Goal: Navigation & Orientation: Find specific page/section

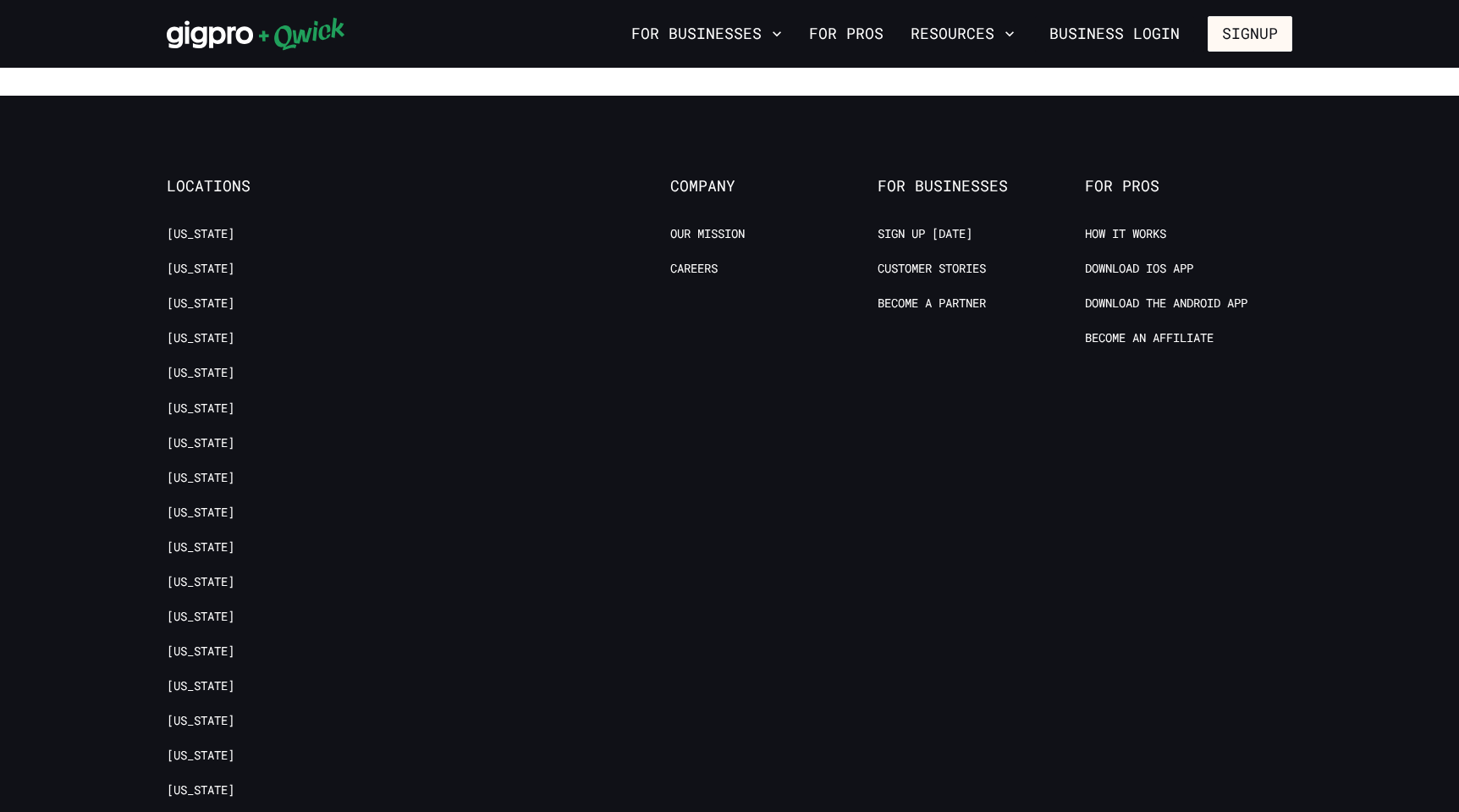
scroll to position [3409, 0]
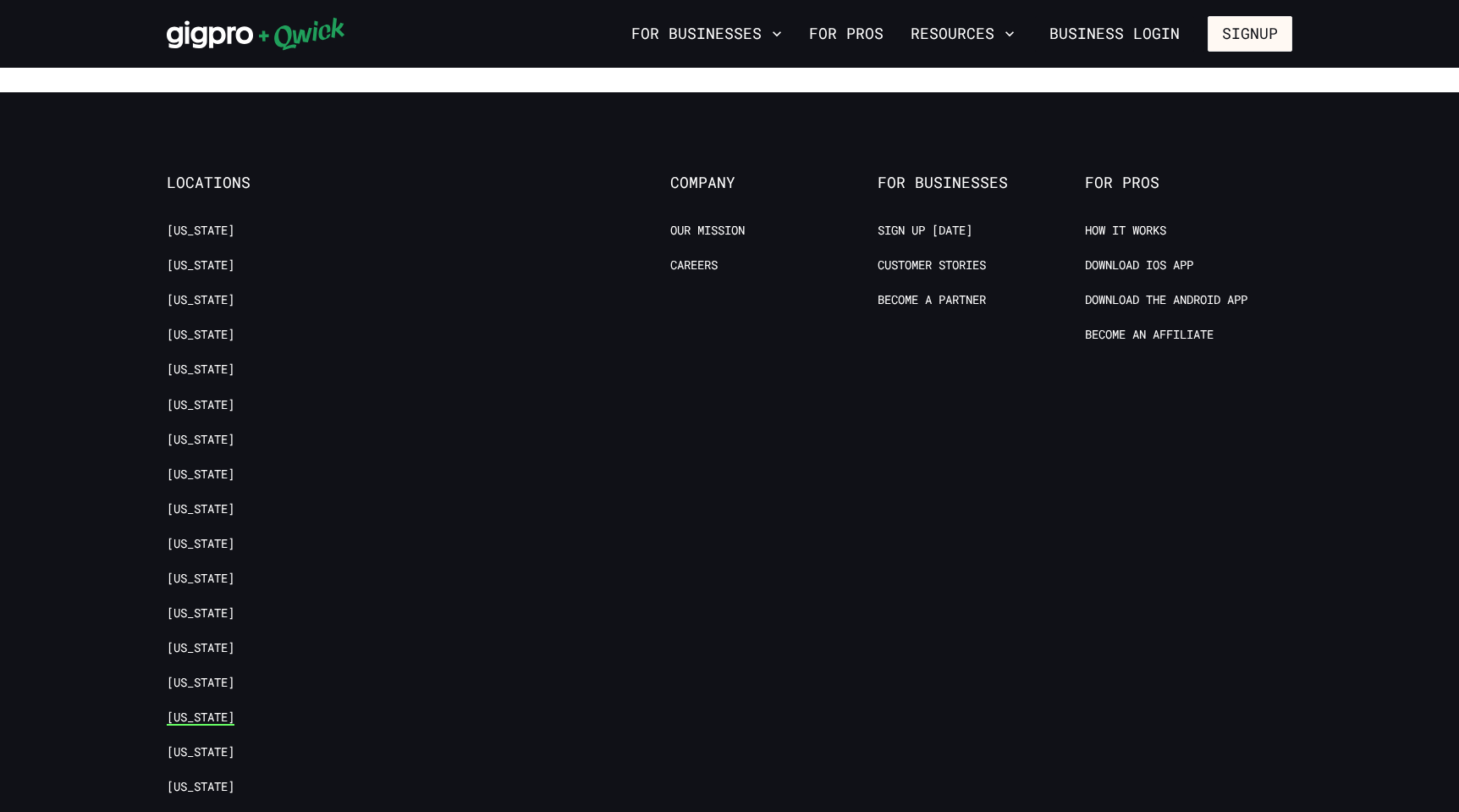
click at [191, 709] on link "[US_STATE]" at bounding box center [201, 717] width 67 height 16
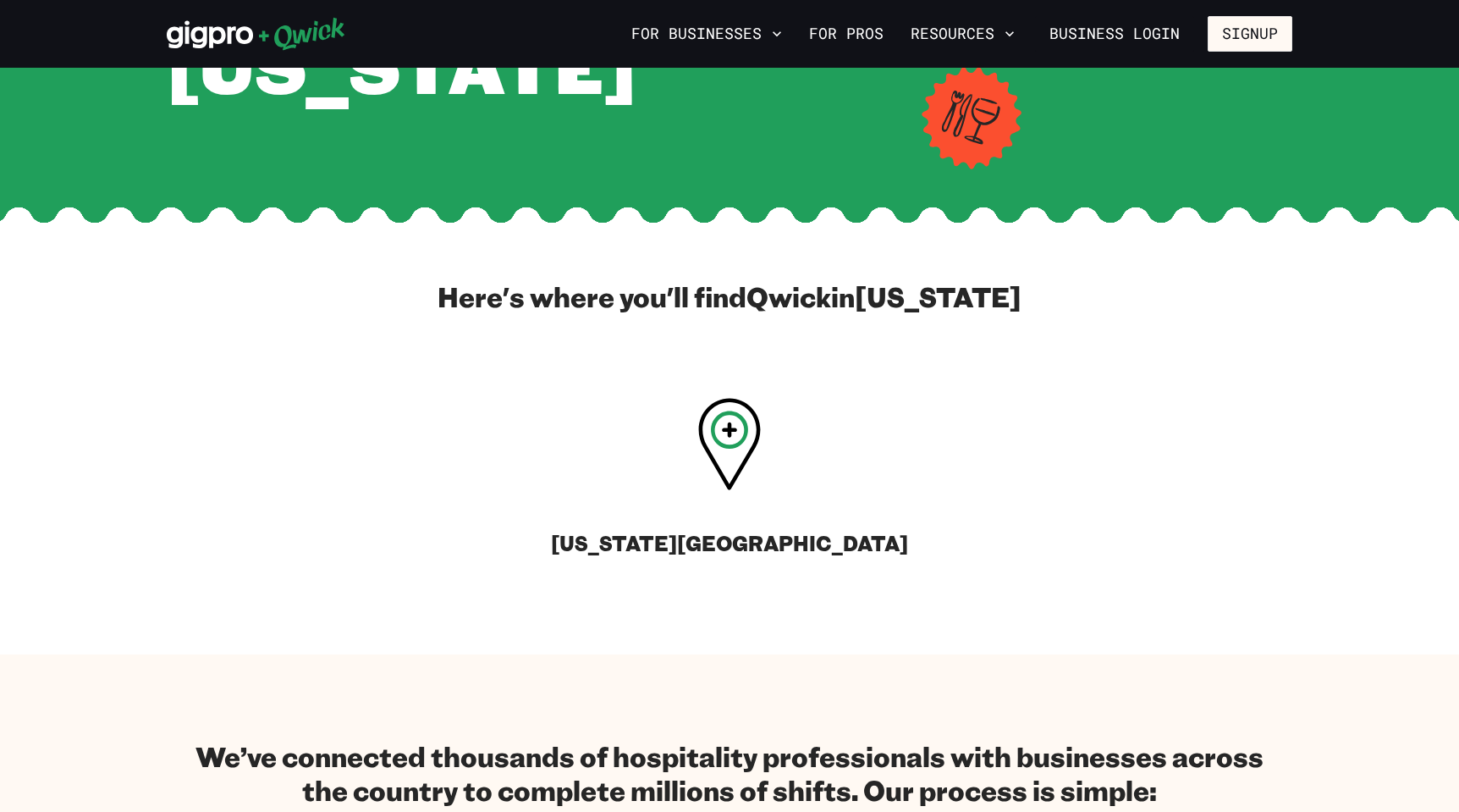
scroll to position [400, 0]
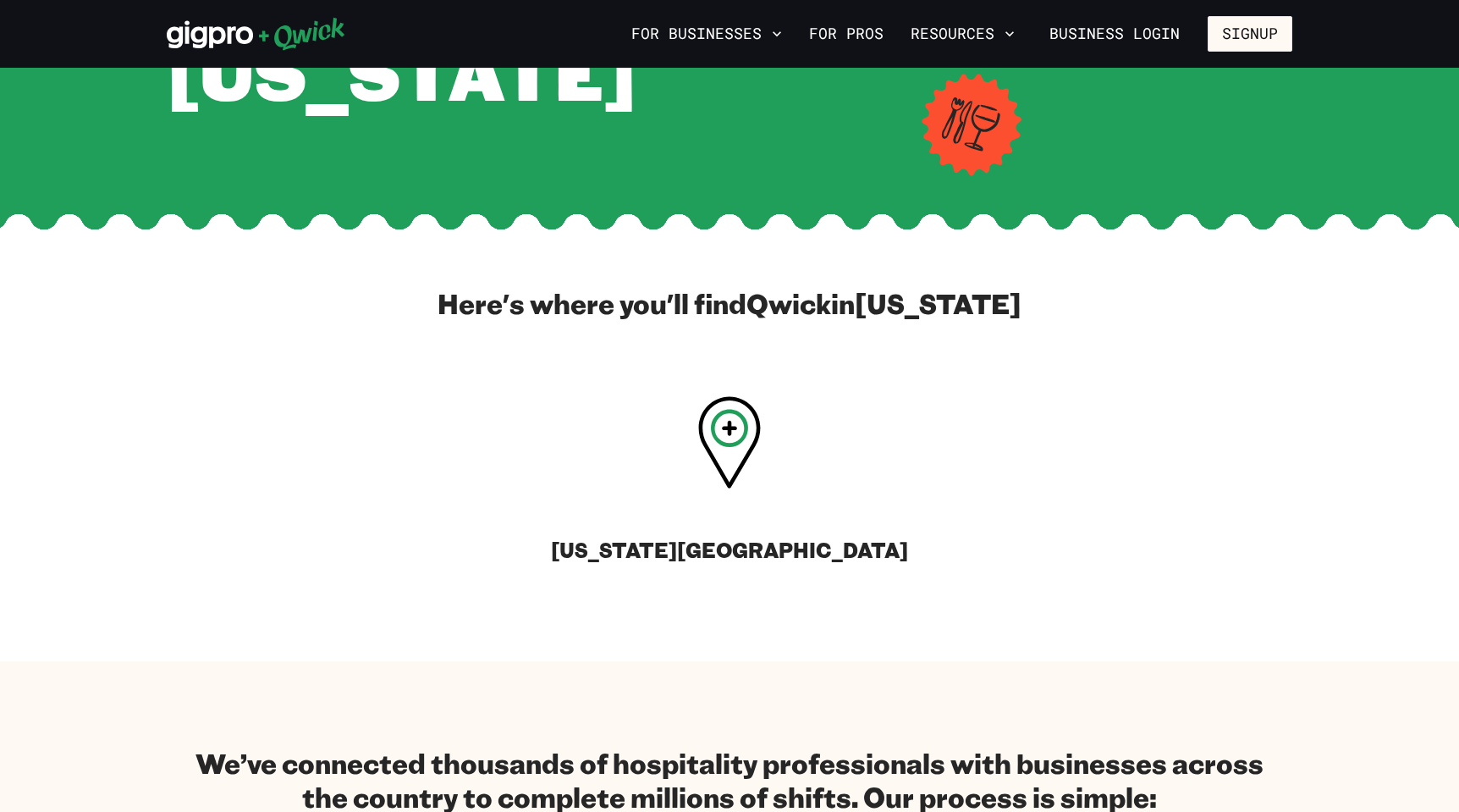
click at [729, 423] on icon at bounding box center [729, 427] width 15 height 15
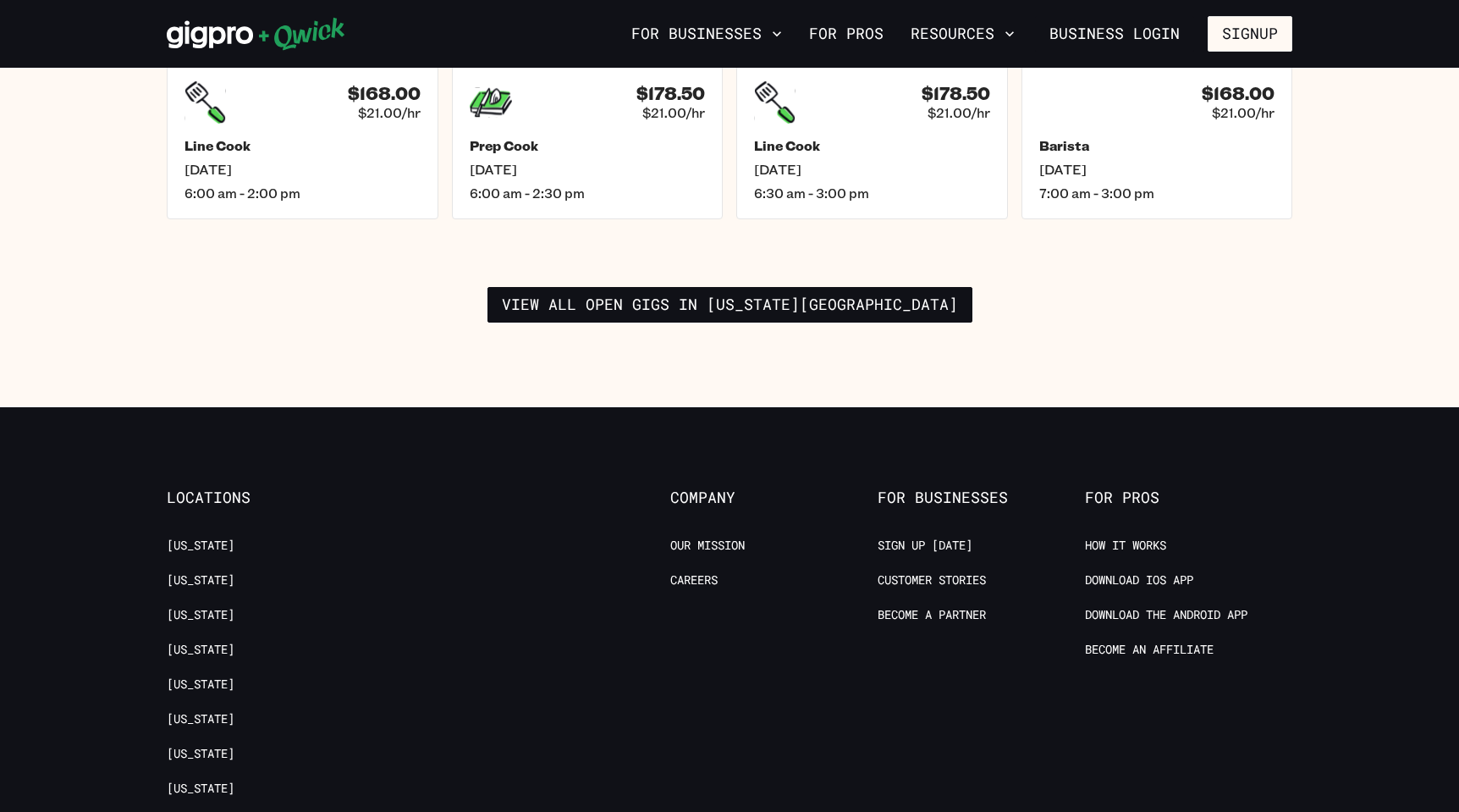
scroll to position [2766, 0]
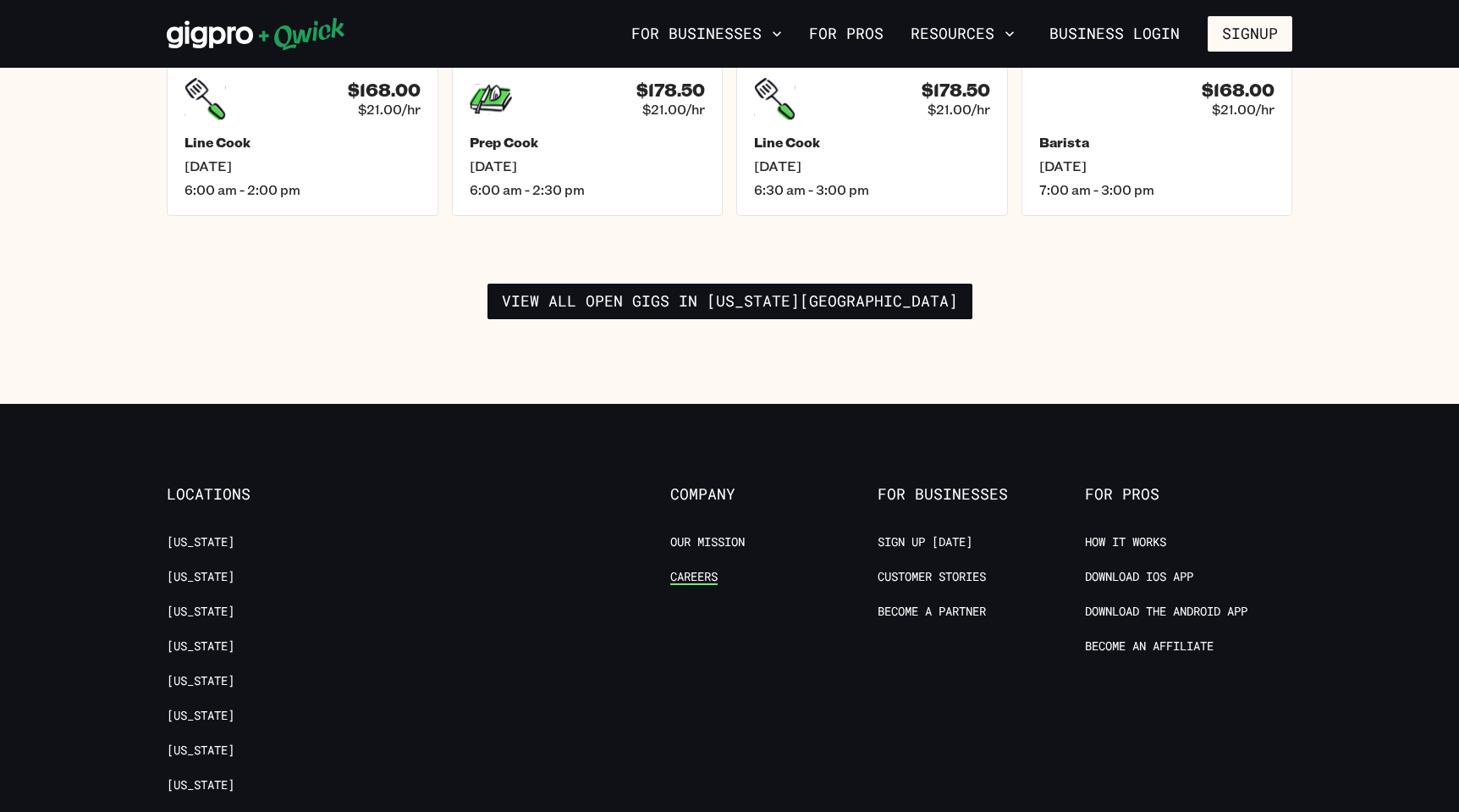
click at [695, 569] on link "Careers" at bounding box center [694, 577] width 47 height 16
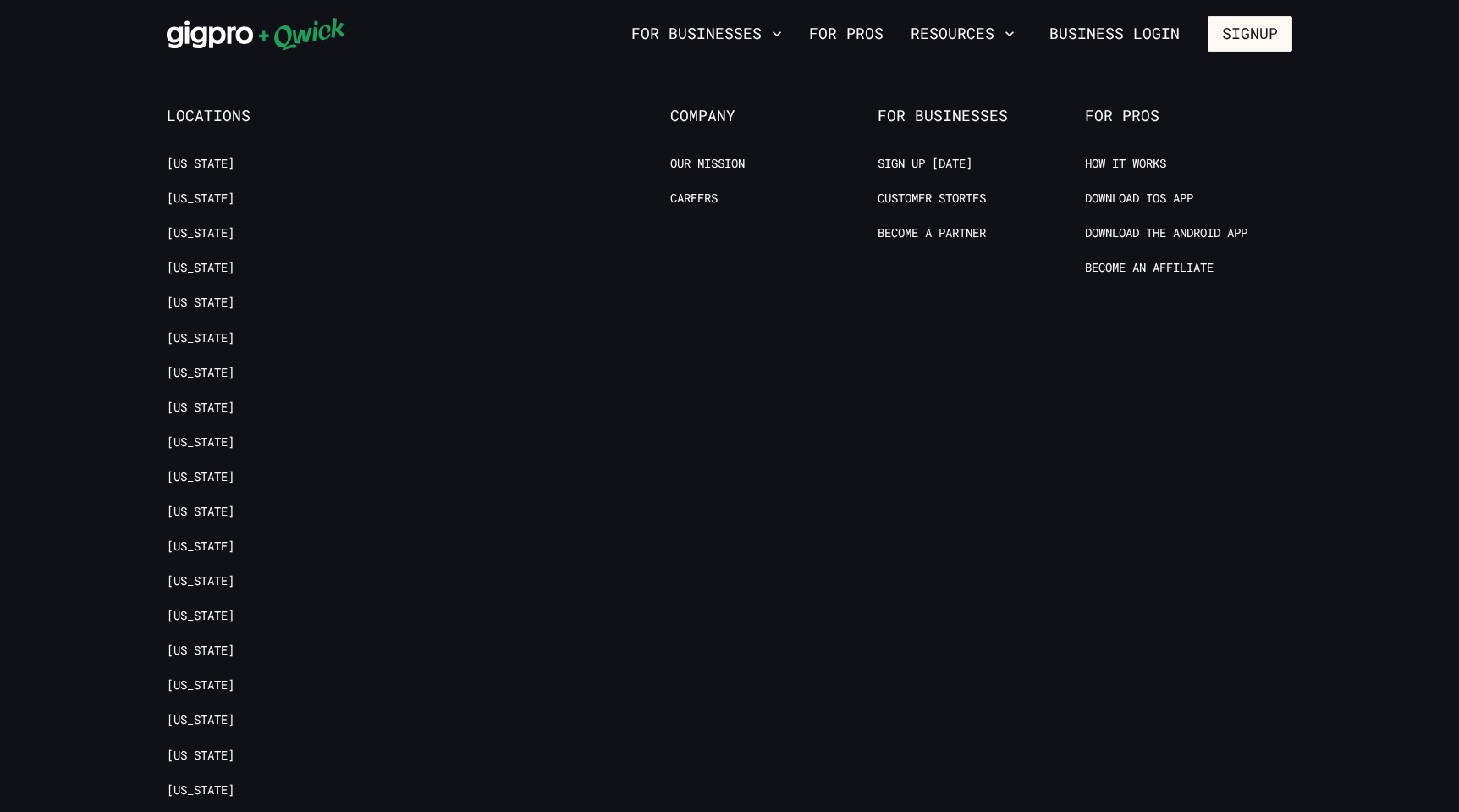
scroll to position [3396, 0]
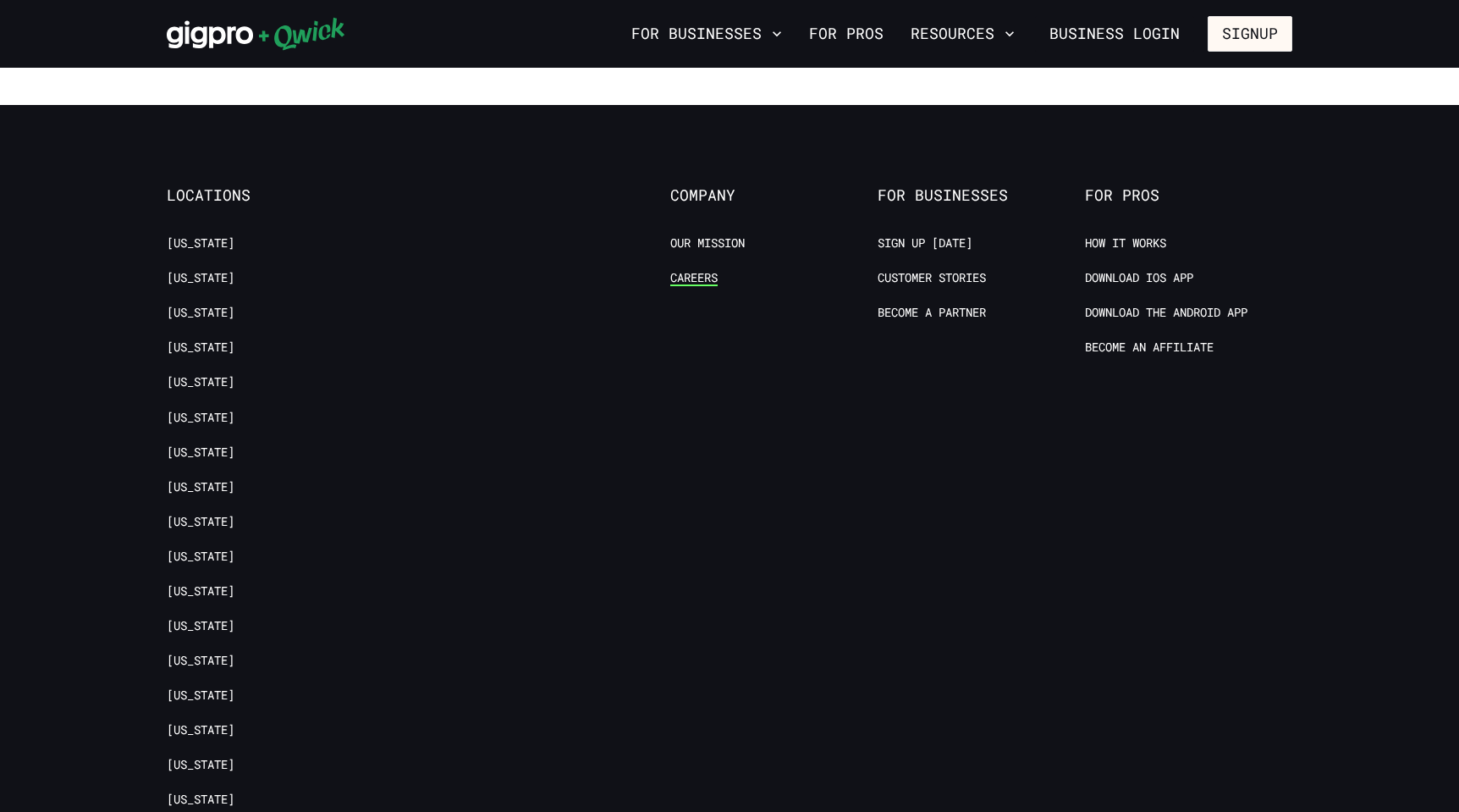
click at [699, 270] on link "Careers" at bounding box center [694, 278] width 47 height 16
